Goal: Information Seeking & Learning: Check status

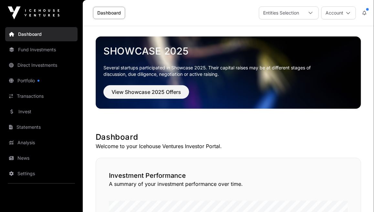
click at [36, 48] on link "Fund Investments" at bounding box center [41, 50] width 72 height 14
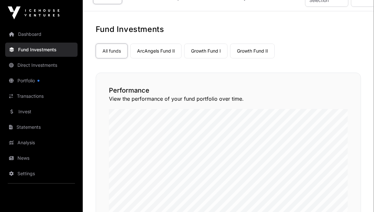
scroll to position [16, 0]
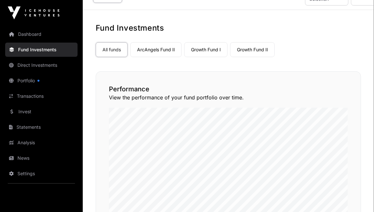
click at [218, 50] on link "Growth Fund I" at bounding box center [205, 49] width 43 height 15
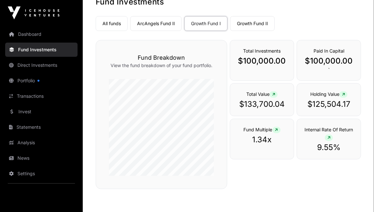
scroll to position [106, 0]
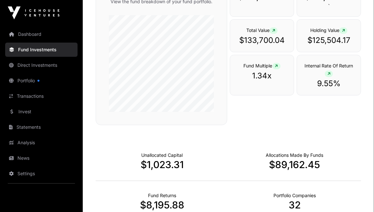
click at [67, 82] on link "Portfolio" at bounding box center [41, 81] width 72 height 14
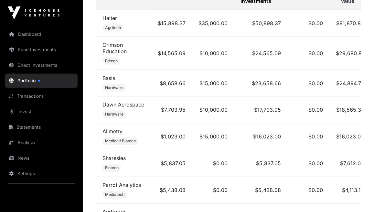
scroll to position [350, 0]
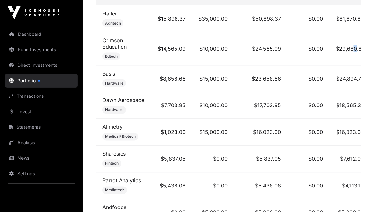
drag, startPoint x: 354, startPoint y: 65, endPoint x: 345, endPoint y: 70, distance: 10.0
click at [345, 66] on td "$29,680.81" at bounding box center [349, 48] width 41 height 33
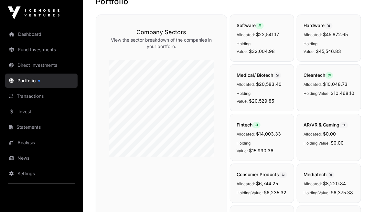
scroll to position [0, 0]
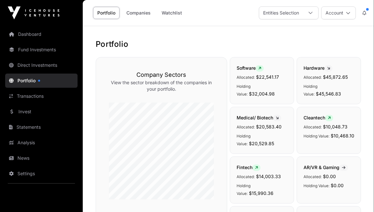
click at [53, 49] on link "Fund Investments" at bounding box center [41, 50] width 72 height 14
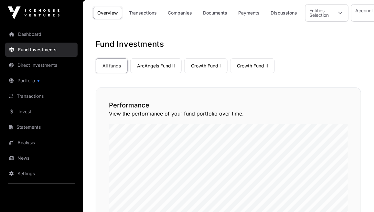
click at [153, 65] on link "ArcAngels Fund II" at bounding box center [155, 65] width 51 height 15
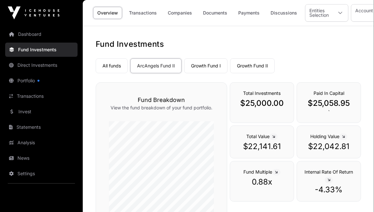
click at [249, 62] on link "Growth Fund II" at bounding box center [252, 65] width 45 height 15
click at [185, 9] on link "Companies" at bounding box center [179, 13] width 33 height 12
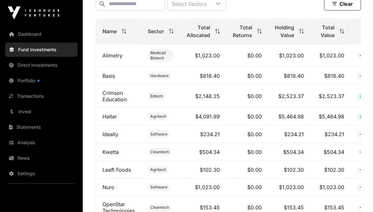
scroll to position [272, 0]
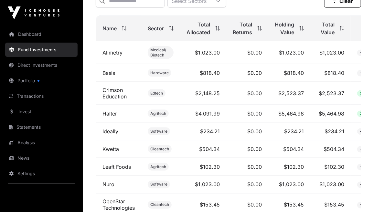
click at [325, 36] on span "Total Value" at bounding box center [325, 28] width 18 height 15
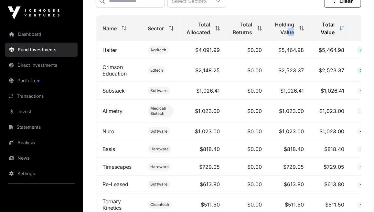
drag, startPoint x: 297, startPoint y: 37, endPoint x: 288, endPoint y: 35, distance: 8.9
click at [288, 35] on div "Holding Value" at bounding box center [288, 28] width 29 height 15
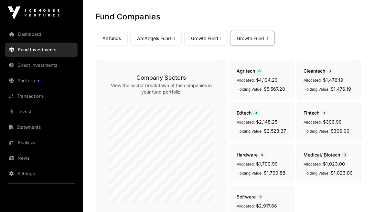
scroll to position [5, 0]
